Goal: Transaction & Acquisition: Purchase product/service

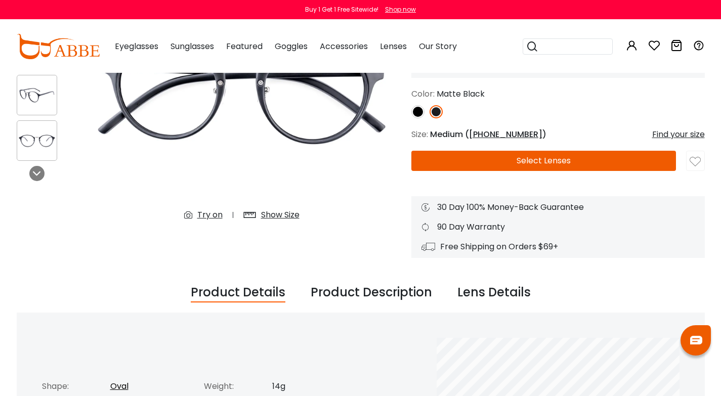
click at [522, 155] on button "Select Lenses" at bounding box center [543, 161] width 265 height 20
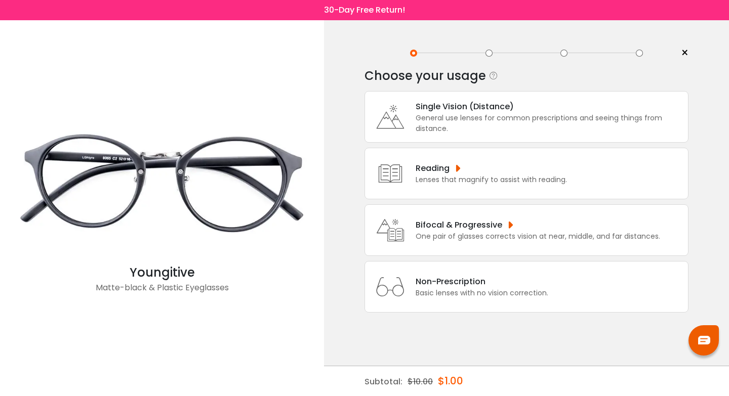
click at [491, 103] on div "Single Vision (Distance)" at bounding box center [548, 106] width 267 height 13
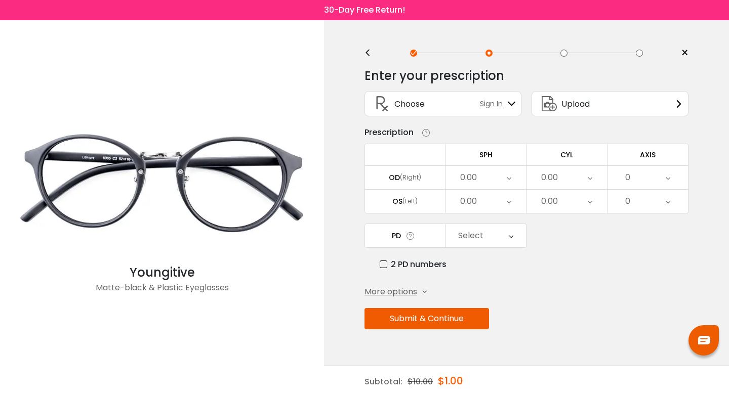
click at [486, 132] on div "Prescription" at bounding box center [526, 132] width 324 height 12
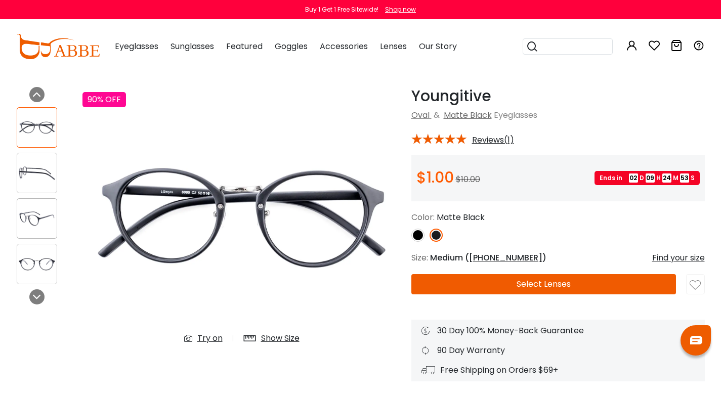
scroll to position [10, 0]
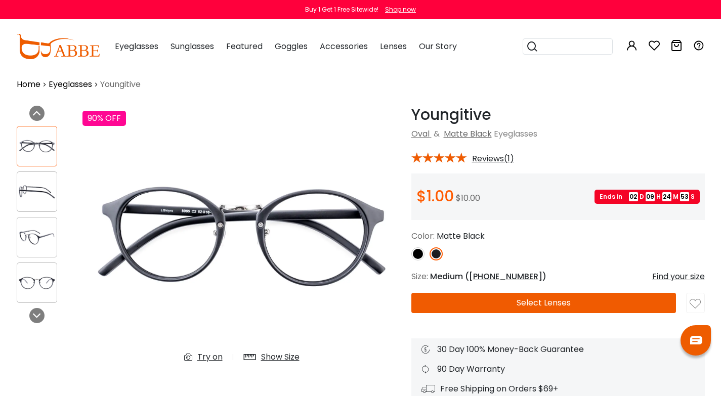
click at [523, 294] on button "Select Lenses" at bounding box center [543, 303] width 265 height 20
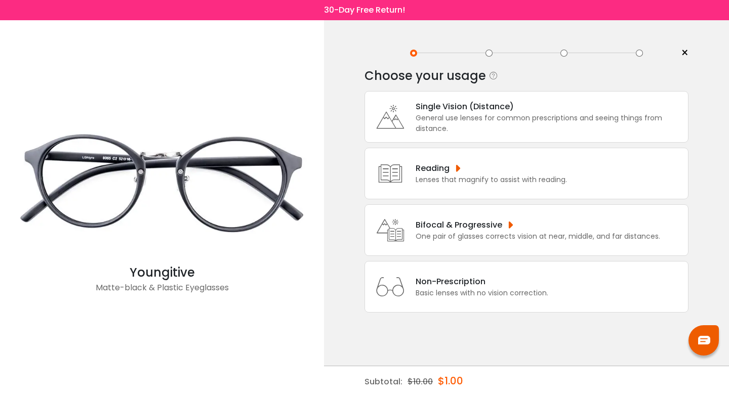
click at [468, 160] on div "Reading Lenses that magnify to assist with reading." at bounding box center [526, 174] width 324 height 52
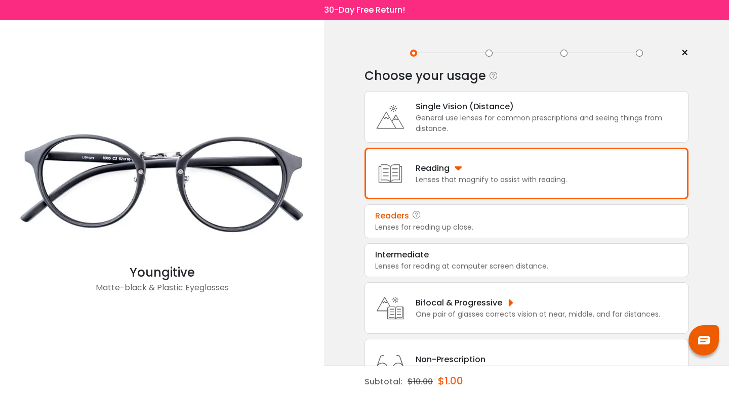
click at [439, 236] on div "Readers Lenses for reading up close." at bounding box center [526, 221] width 324 height 34
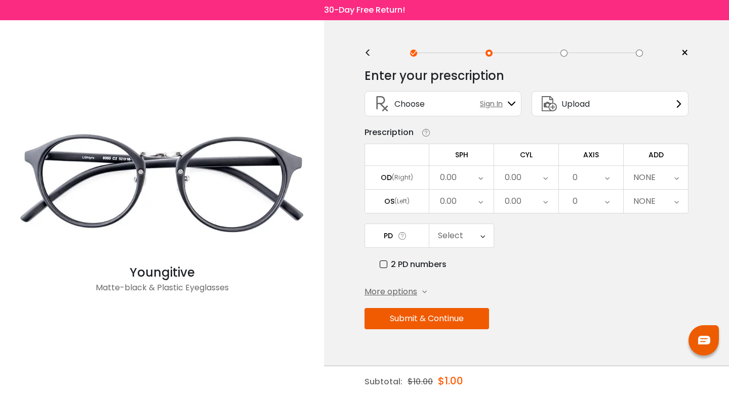
click at [458, 178] on div "0.00" at bounding box center [461, 177] width 64 height 23
click at [455, 217] on li "-0.75" at bounding box center [461, 210] width 64 height 18
click at [512, 176] on div "0.00" at bounding box center [512, 177] width 17 height 20
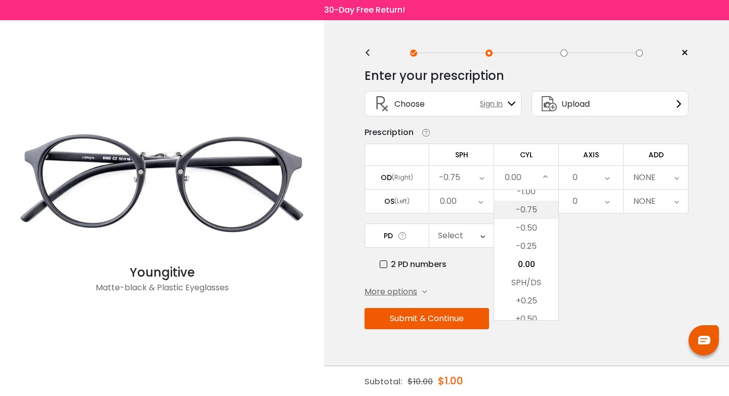
click at [506, 201] on li "-0.75" at bounding box center [526, 210] width 64 height 18
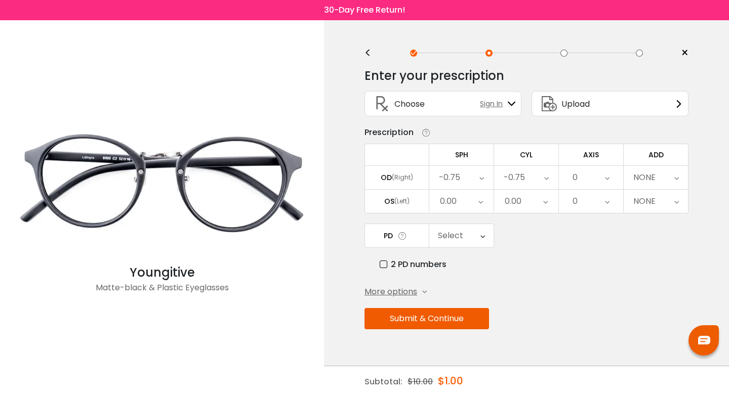
click at [588, 184] on div "0" at bounding box center [591, 177] width 64 height 23
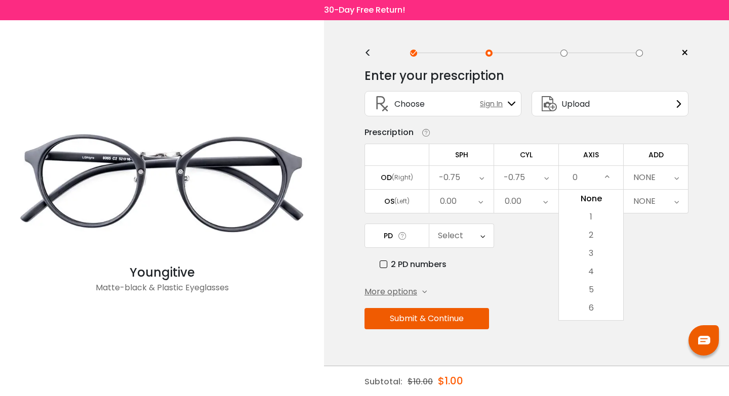
drag, startPoint x: 584, startPoint y: 233, endPoint x: 617, endPoint y: 208, distance: 41.2
click at [585, 234] on li "2" at bounding box center [591, 235] width 64 height 18
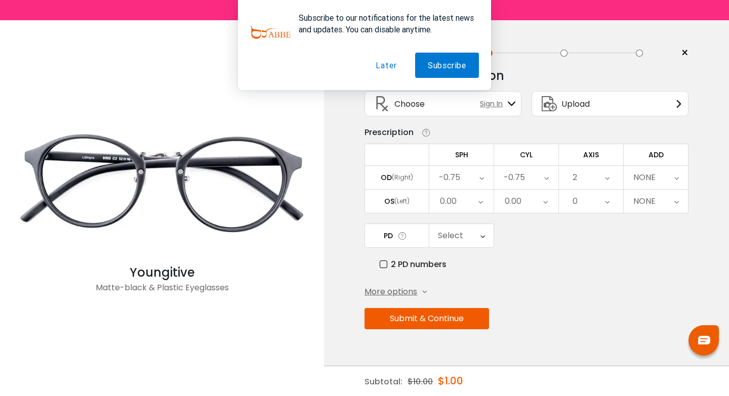
click at [640, 188] on div "NONE" at bounding box center [655, 177] width 64 height 23
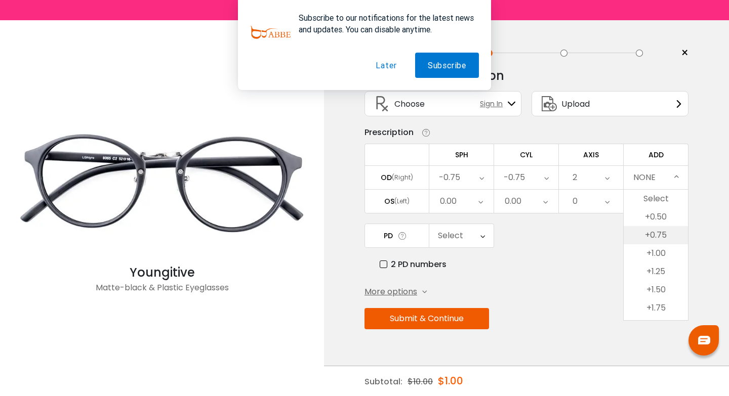
click at [646, 231] on li "+0.75" at bounding box center [655, 235] width 64 height 18
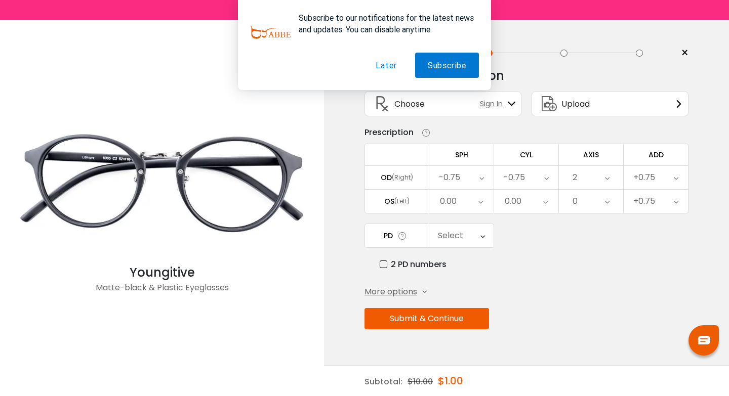
click at [471, 201] on div "0.00" at bounding box center [461, 201] width 64 height 23
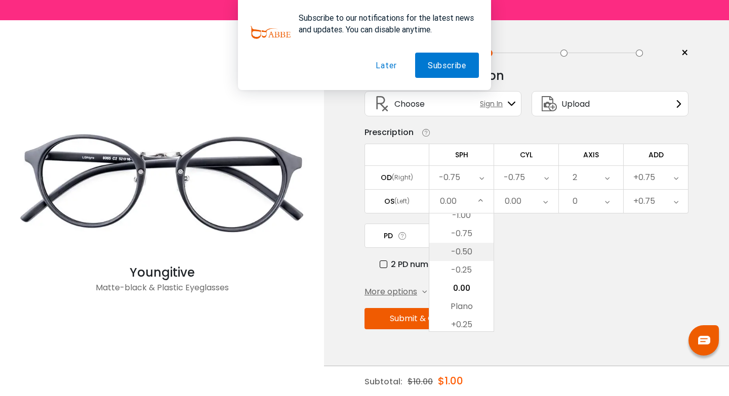
click at [467, 245] on li "-0.50" at bounding box center [461, 252] width 64 height 18
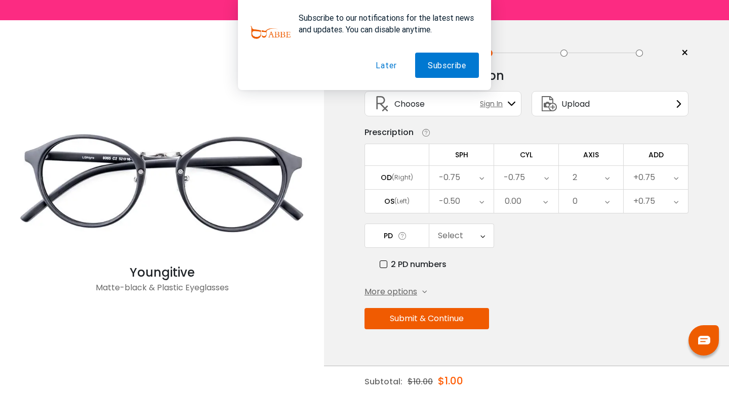
click at [520, 206] on div "0.00" at bounding box center [512, 201] width 17 height 20
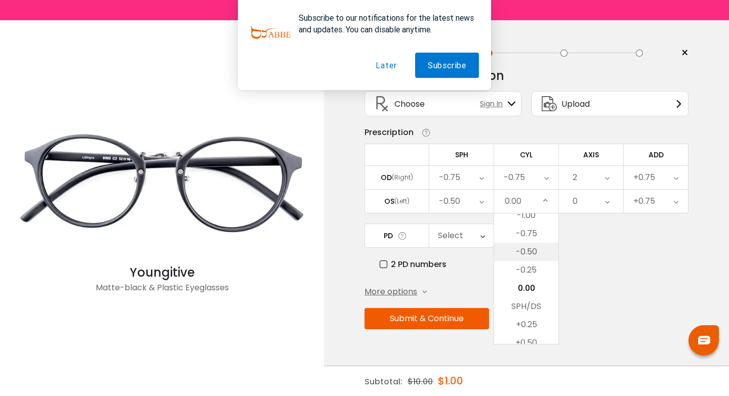
click at [527, 252] on li "-0.50" at bounding box center [526, 252] width 64 height 18
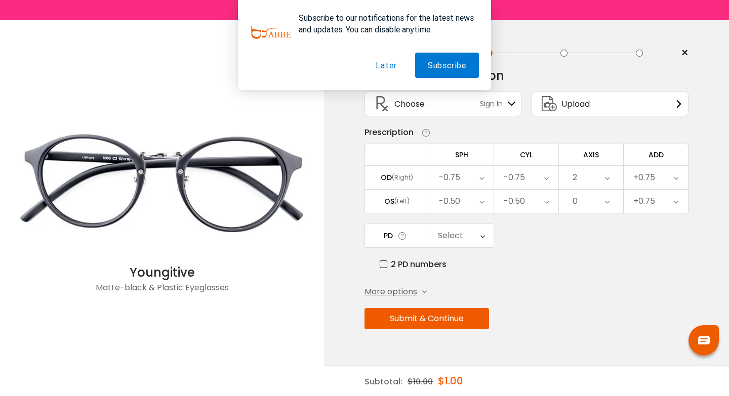
click at [583, 202] on div "0" at bounding box center [591, 201] width 64 height 23
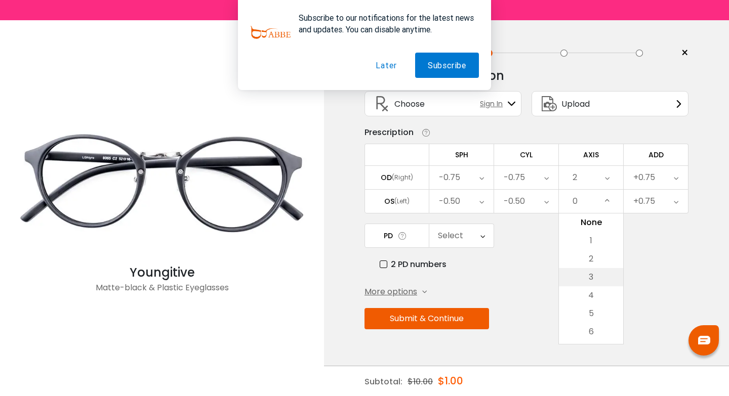
click at [596, 272] on li "3" at bounding box center [591, 277] width 64 height 18
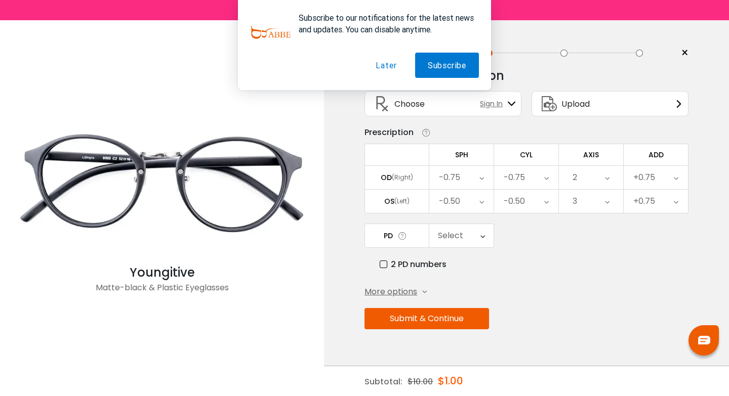
click at [649, 193] on div "+0.75" at bounding box center [644, 201] width 22 height 20
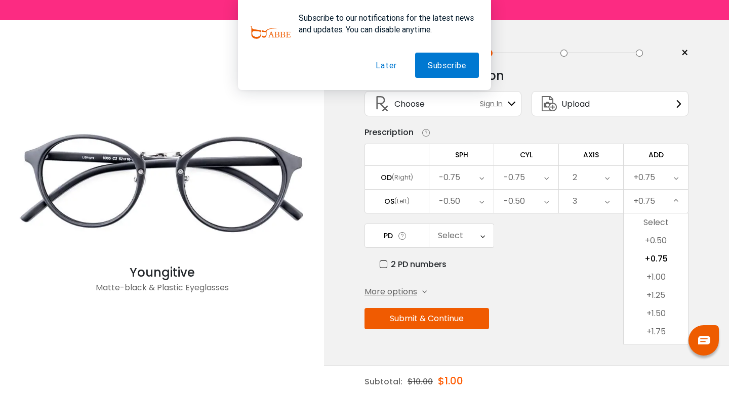
click at [463, 327] on button "Submit & Continue" at bounding box center [426, 318] width 124 height 21
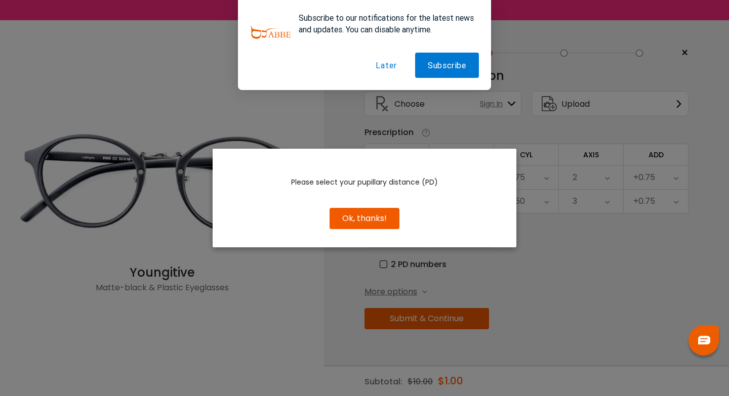
drag, startPoint x: 365, startPoint y: 211, endPoint x: 371, endPoint y: 223, distance: 13.8
click at [366, 215] on button "Ok, thanks!" at bounding box center [364, 218] width 70 height 21
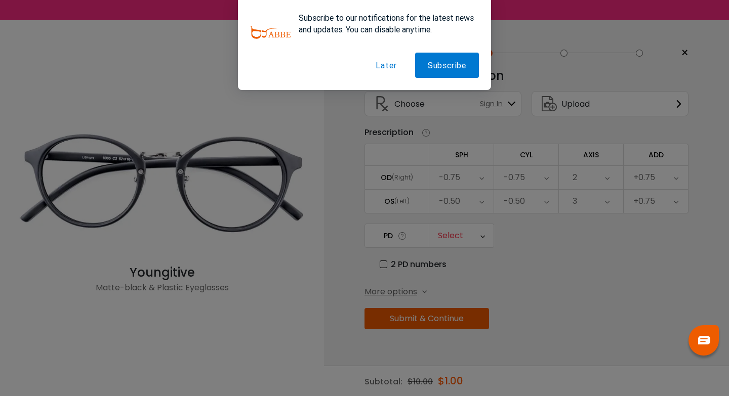
click at [371, 223] on body "Eyeglasses Thanks for your subscription Please use coupon code " NEWCOMER " to …" at bounding box center [364, 208] width 729 height 376
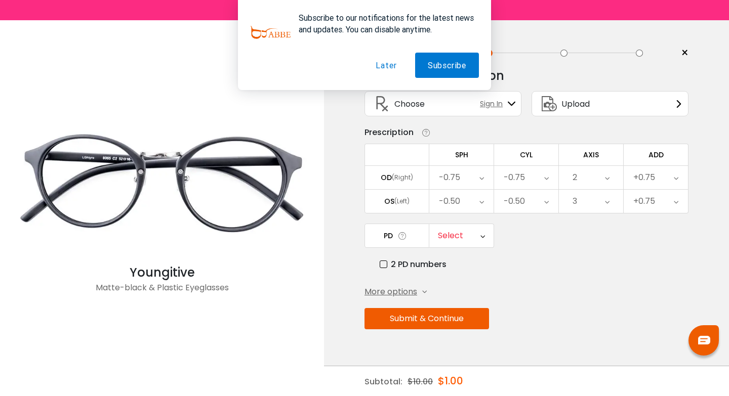
drag, startPoint x: 482, startPoint y: 237, endPoint x: 456, endPoint y: 266, distance: 39.1
click at [481, 236] on icon at bounding box center [482, 235] width 5 height 23
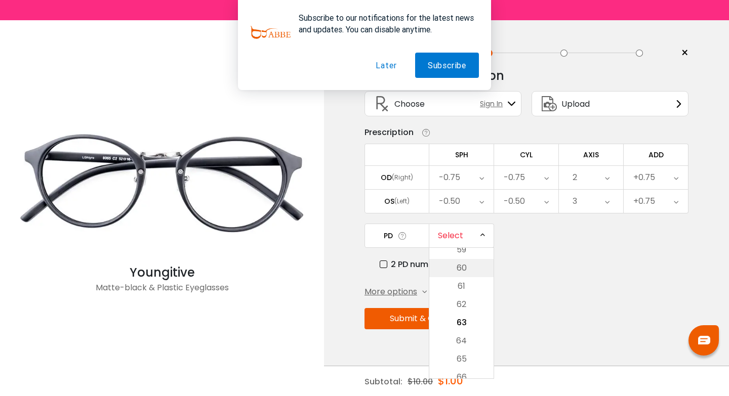
click at [465, 272] on li "60" at bounding box center [461, 268] width 64 height 18
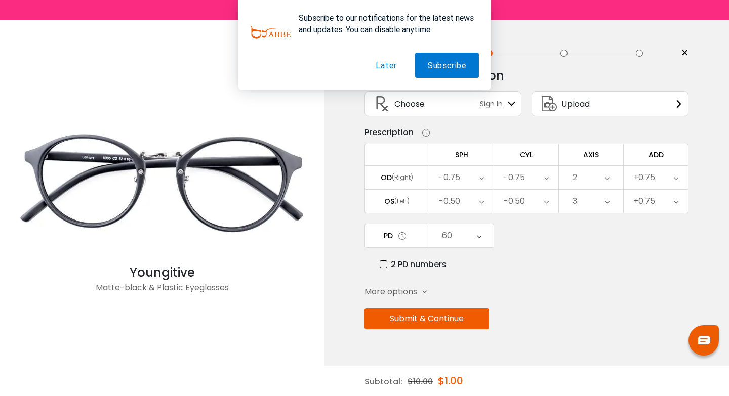
click at [456, 249] on div "PD 60 Cancel PD Save 46 47 48 49 50 51 52 53 54 55 56 57 58 59 60 61 62 63 64 6…" at bounding box center [526, 247] width 324 height 47
click at [465, 231] on div "60" at bounding box center [461, 235] width 64 height 23
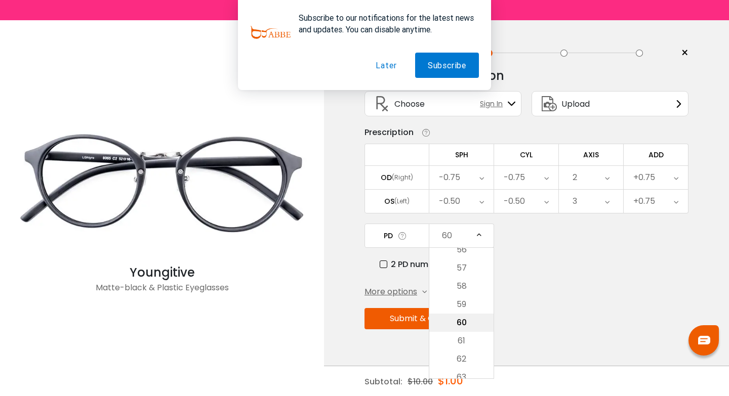
click at [476, 318] on li "60" at bounding box center [461, 323] width 64 height 18
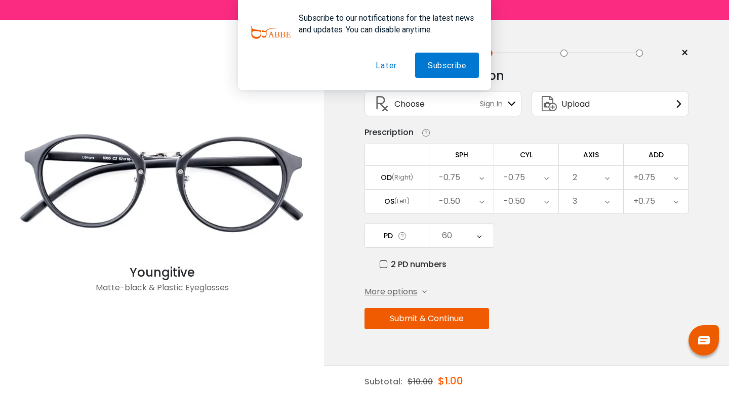
click at [460, 310] on button "Submit & Continue" at bounding box center [426, 318] width 124 height 21
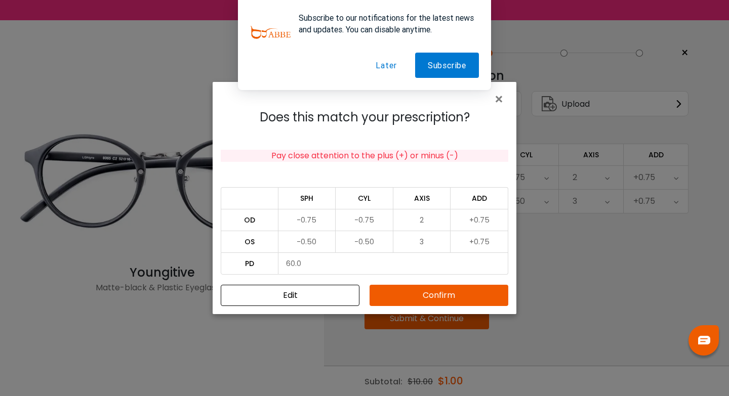
click at [430, 295] on button "Confirm" at bounding box center [438, 295] width 139 height 21
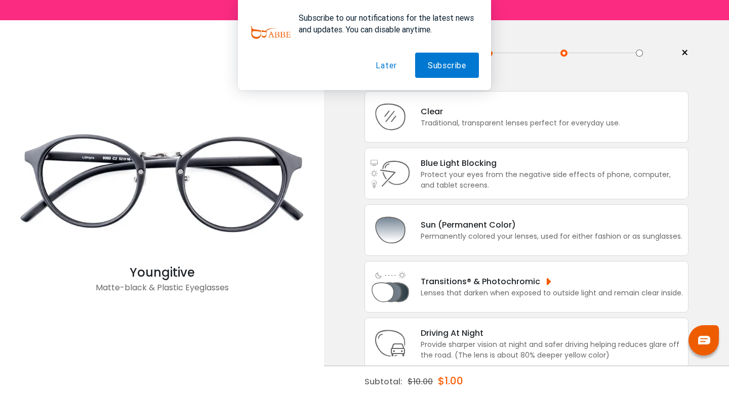
click at [378, 68] on button "Later" at bounding box center [386, 65] width 46 height 25
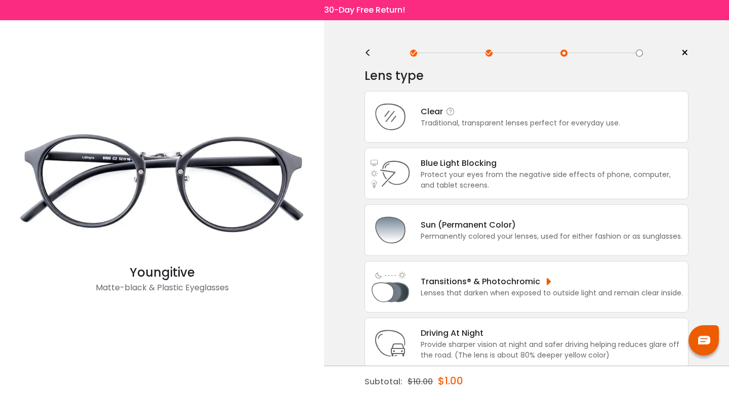
click at [493, 99] on div "Clear Traditional, transparent lenses perfect for everyday use." at bounding box center [526, 117] width 324 height 52
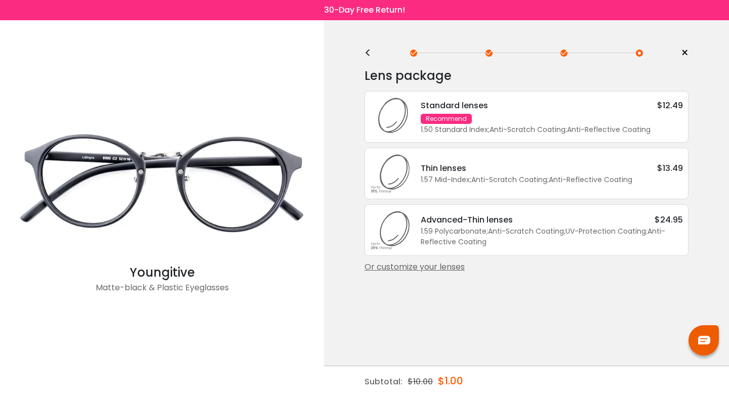
click at [495, 124] on div "1.50 Standard Index ; Anti-Scratch Coating ; Anti-Reflective Coating ;" at bounding box center [551, 129] width 262 height 11
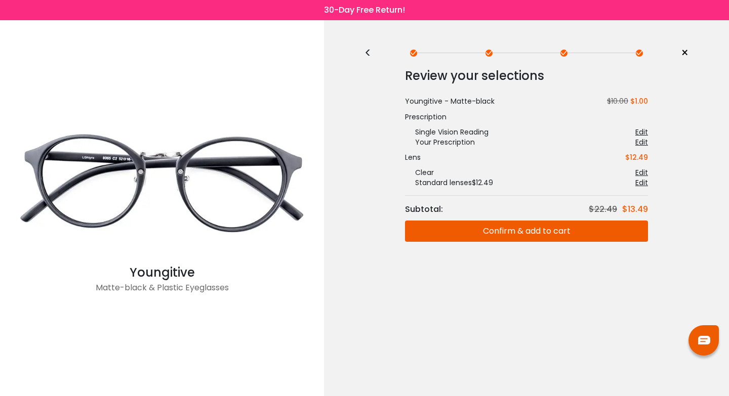
click at [561, 234] on button "Confirm & add to cart" at bounding box center [526, 231] width 243 height 21
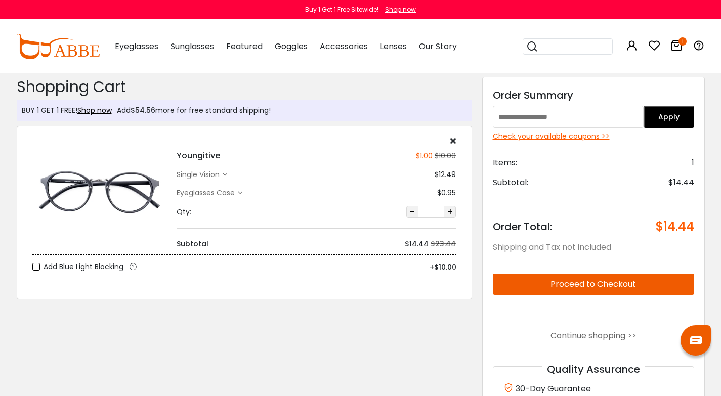
click at [560, 119] on input "text" at bounding box center [568, 117] width 151 height 22
paste input "******"
type input "******"
click at [644, 113] on button "Apply" at bounding box center [669, 117] width 51 height 22
